Goal: Find specific page/section: Find specific page/section

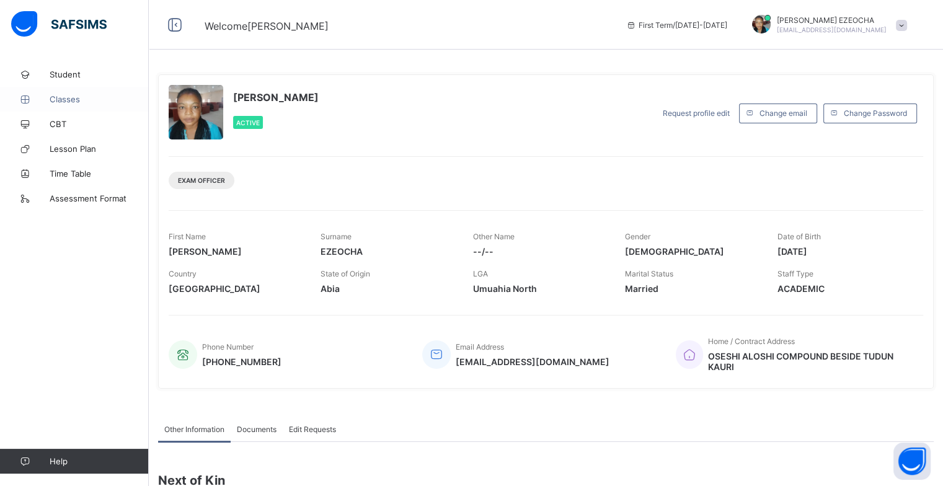
click at [77, 99] on span "Classes" at bounding box center [99, 99] width 99 height 10
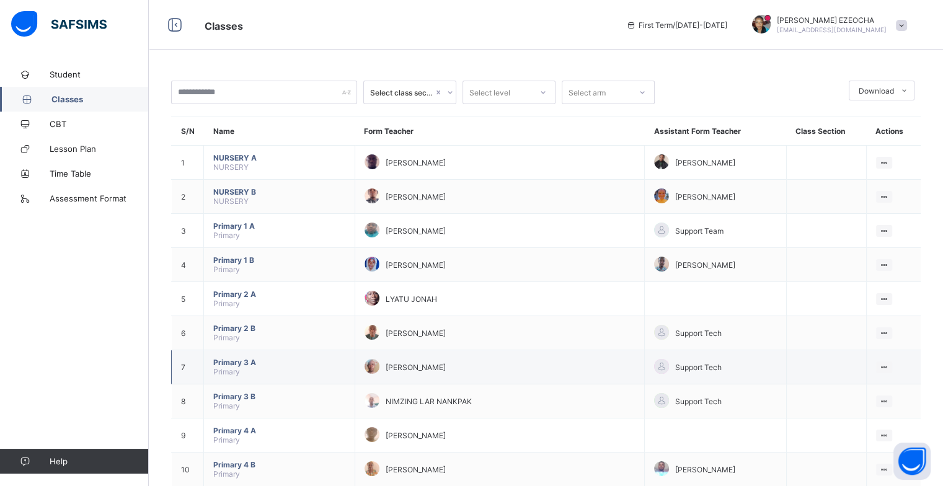
drag, startPoint x: 580, startPoint y: 323, endPoint x: 654, endPoint y: 350, distance: 79.2
click at [654, 350] on tbody "1 NURSERY A NURSERY [PERSON_NAME] YAWA SHAMSIYAT [PERSON_NAME] View Class 2 NUR…" at bounding box center [546, 487] width 749 height 682
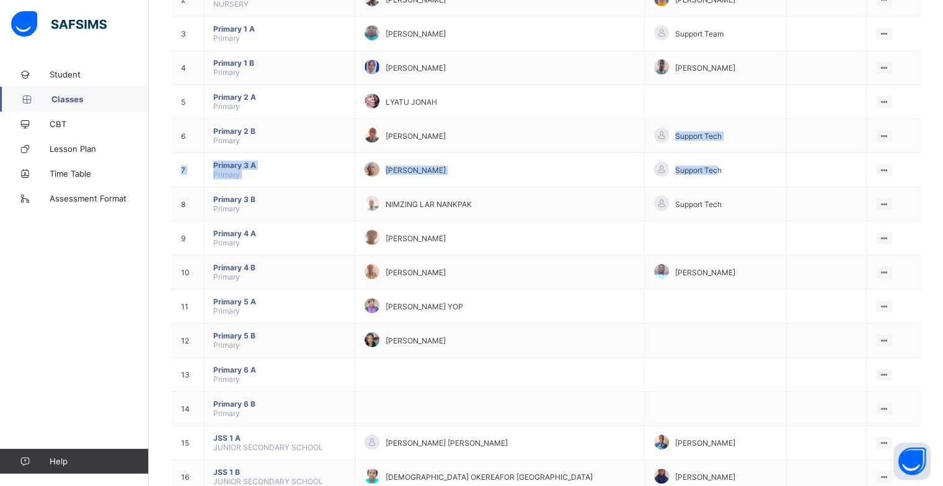
scroll to position [198, 0]
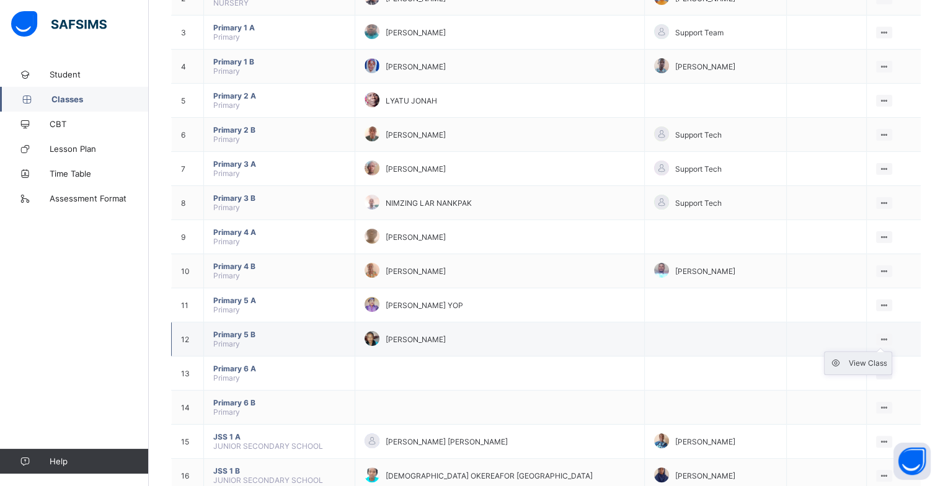
click at [873, 363] on div "View Class" at bounding box center [867, 363] width 38 height 12
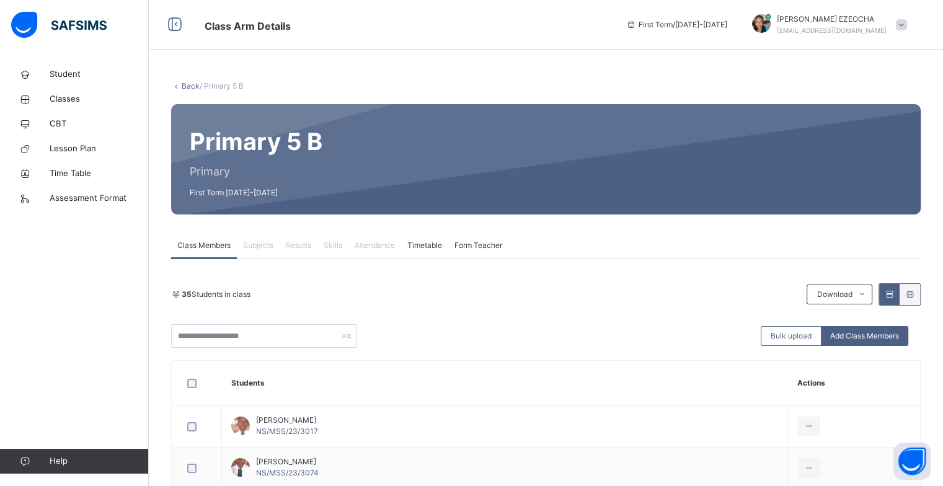
click at [384, 246] on span "Attendance" at bounding box center [374, 245] width 40 height 11
drag, startPoint x: 535, startPoint y: 191, endPoint x: 565, endPoint y: 195, distance: 30.6
click at [565, 195] on div at bounding box center [621, 159] width 561 height 86
drag, startPoint x: 685, startPoint y: 233, endPoint x: 754, endPoint y: 257, distance: 72.7
click at [754, 257] on div "Class Members Subjects Results Skills Attendance Timetable Form Teacher" at bounding box center [545, 245] width 749 height 25
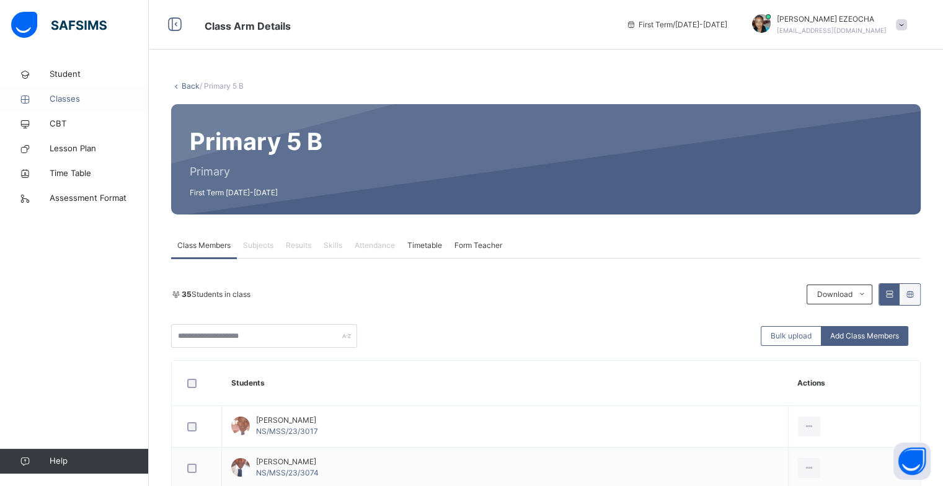
click at [56, 103] on span "Classes" at bounding box center [99, 99] width 99 height 12
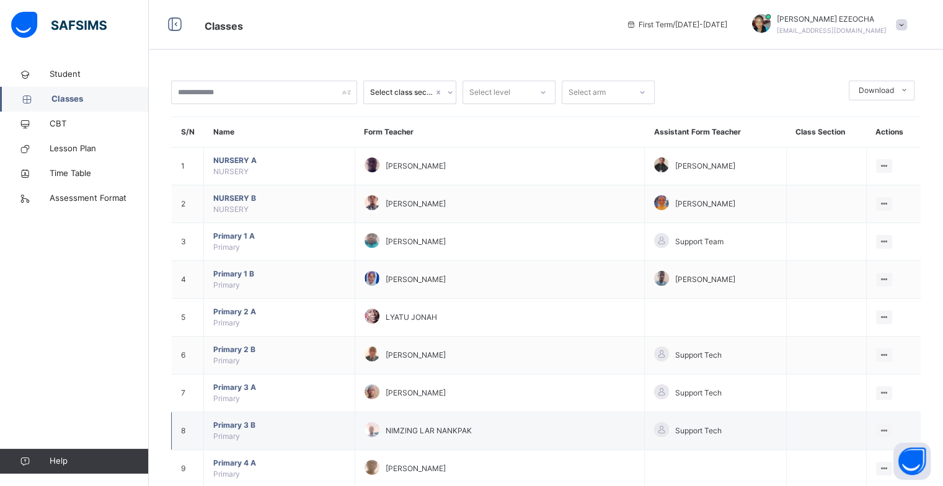
drag, startPoint x: 710, startPoint y: 441, endPoint x: 770, endPoint y: 422, distance: 63.1
click at [770, 422] on td "Support Tech" at bounding box center [714, 431] width 141 height 38
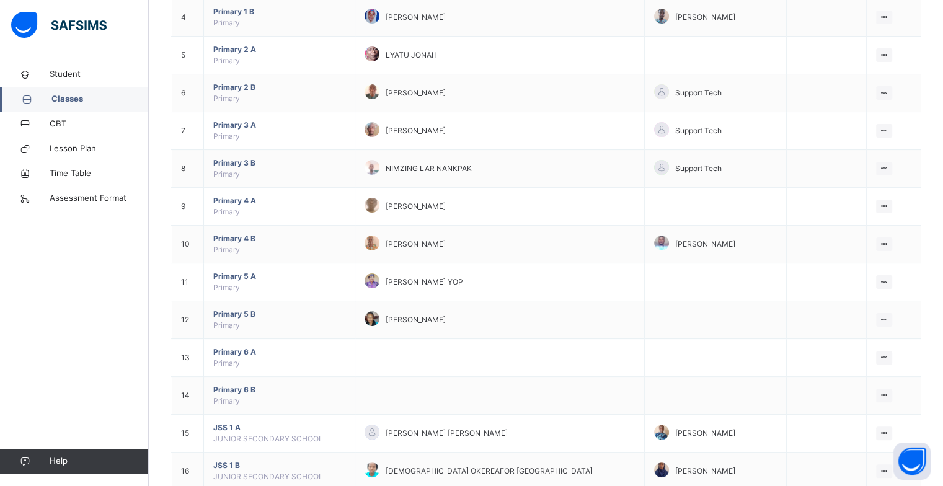
scroll to position [264, 0]
click at [869, 337] on div "View Class" at bounding box center [867, 342] width 38 height 12
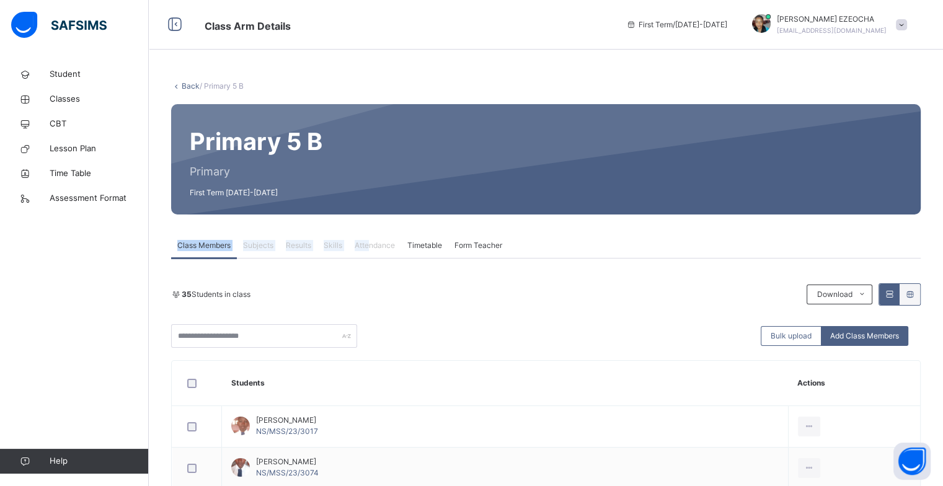
drag, startPoint x: 336, startPoint y: 178, endPoint x: 369, endPoint y: 239, distance: 68.5
click at [485, 380] on th "Students" at bounding box center [505, 383] width 566 height 45
click at [372, 245] on span "Attendance" at bounding box center [374, 245] width 40 height 11
drag, startPoint x: 736, startPoint y: 156, endPoint x: 752, endPoint y: 170, distance: 21.1
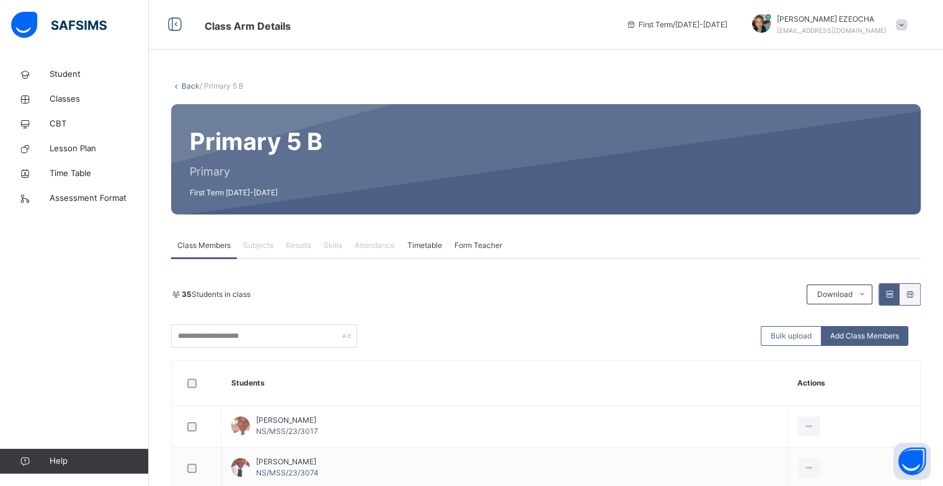
click at [752, 170] on div at bounding box center [621, 159] width 561 height 86
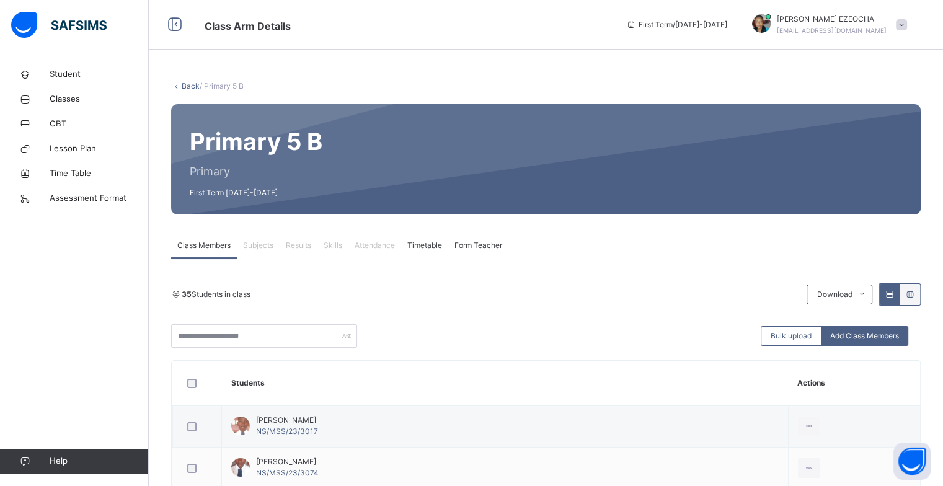
click at [897, 437] on td "View Profile Remove from Class Transfer Student" at bounding box center [854, 427] width 132 height 42
